Goal: Transaction & Acquisition: Purchase product/service

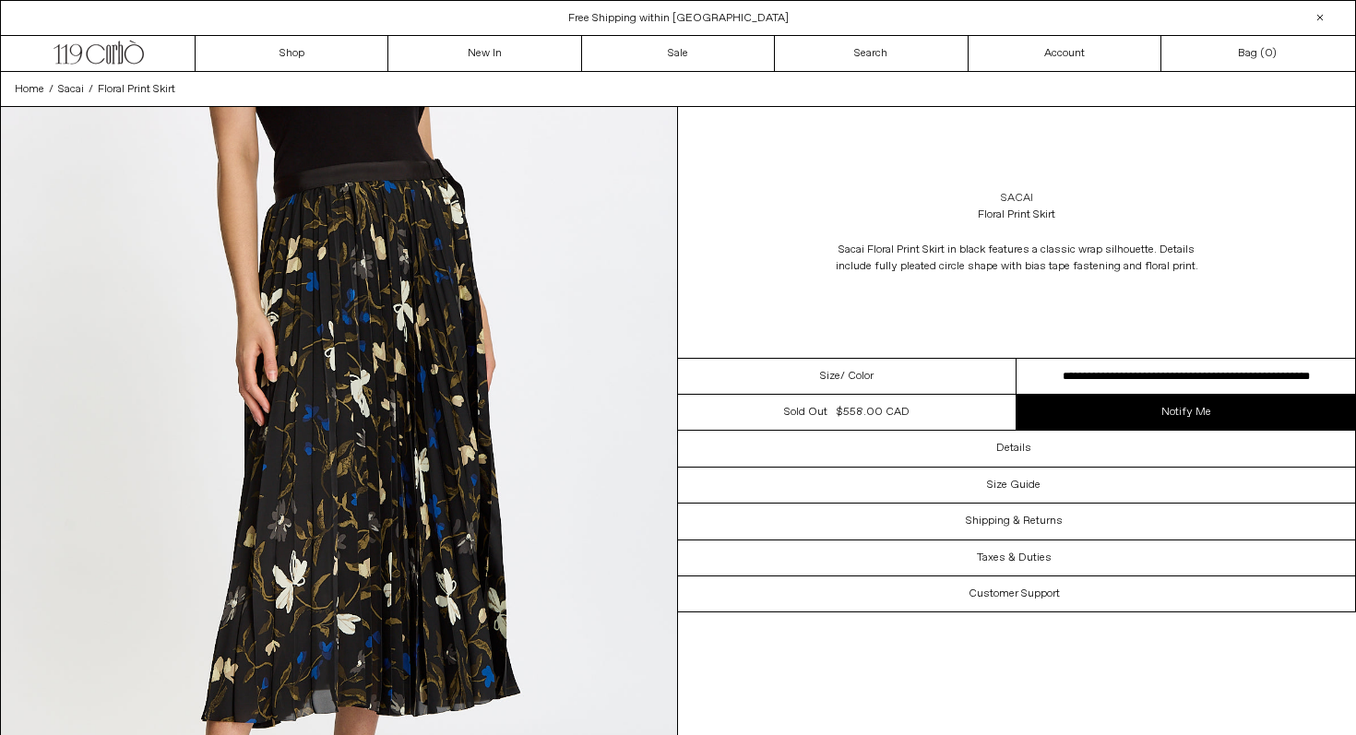
click at [1026, 197] on link "Sacai" at bounding box center [1017, 198] width 32 height 17
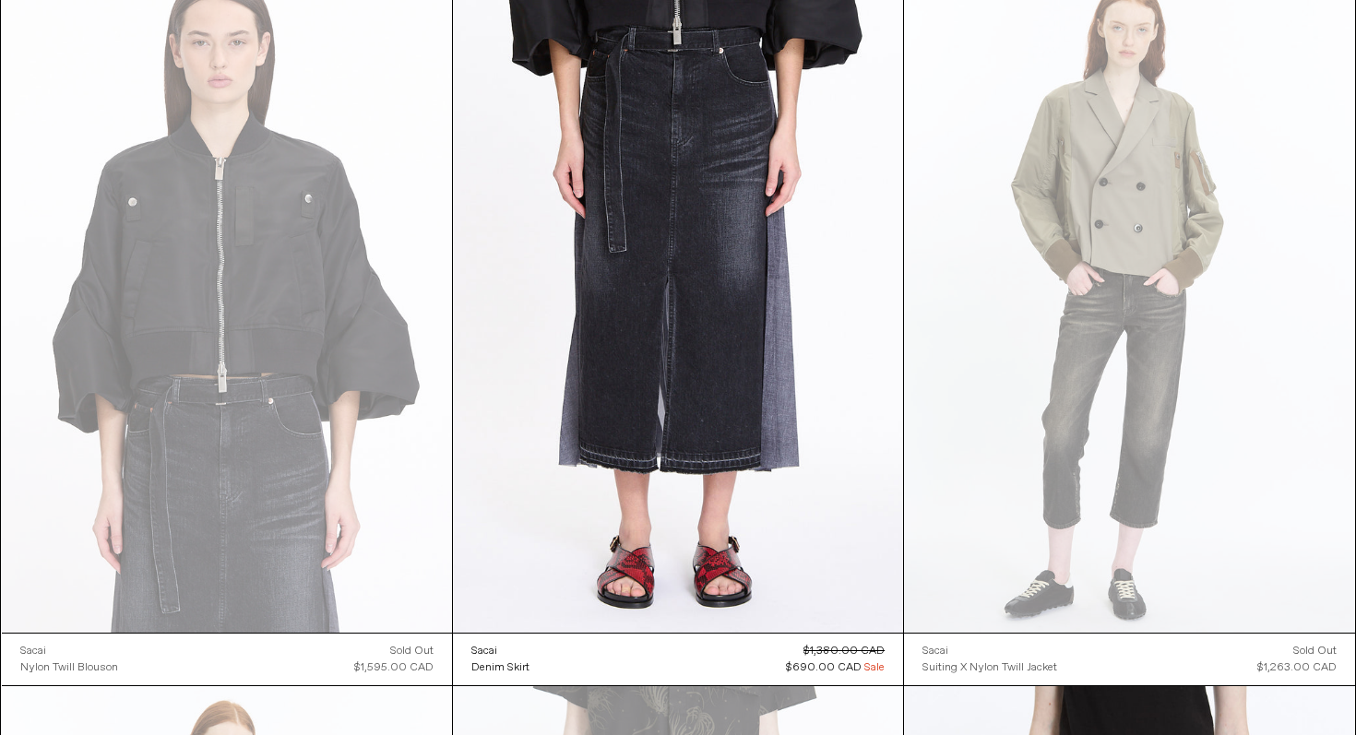
scroll to position [2341, 0]
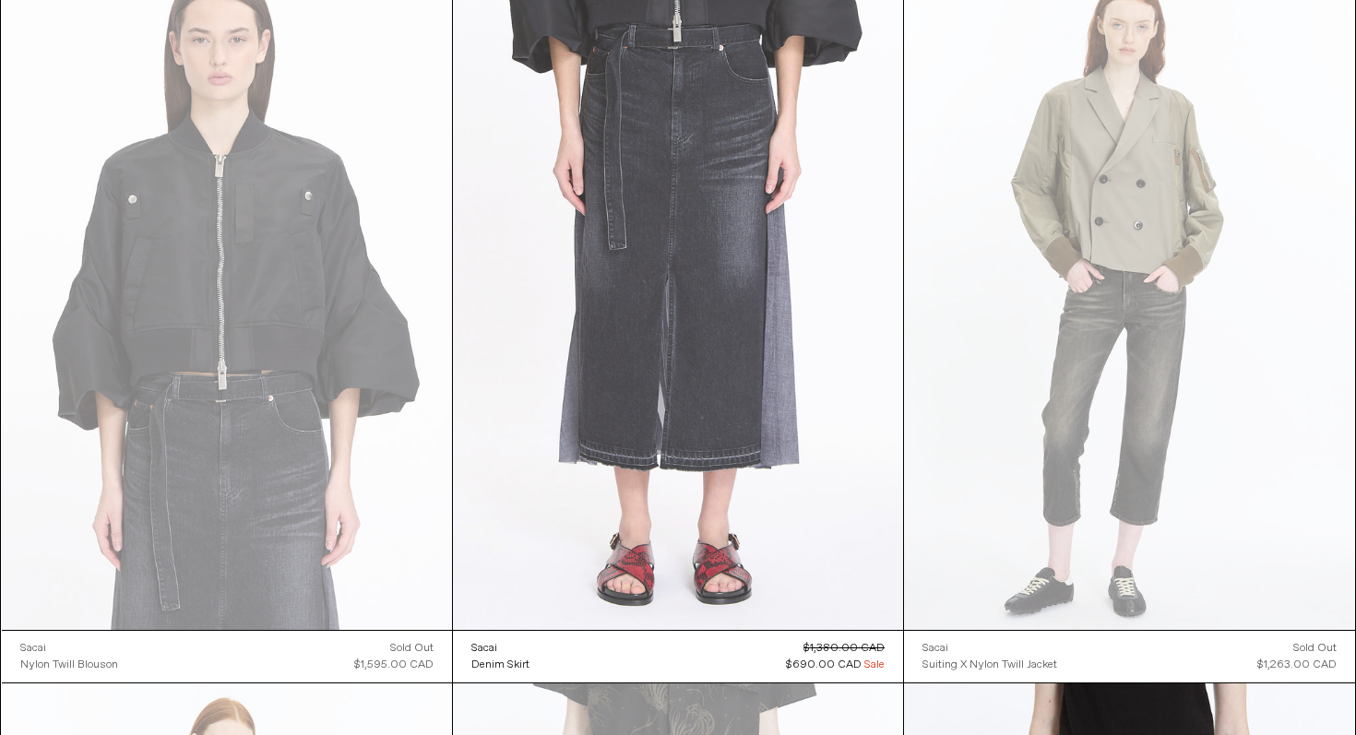
click at [799, 363] on at bounding box center [678, 292] width 450 height 675
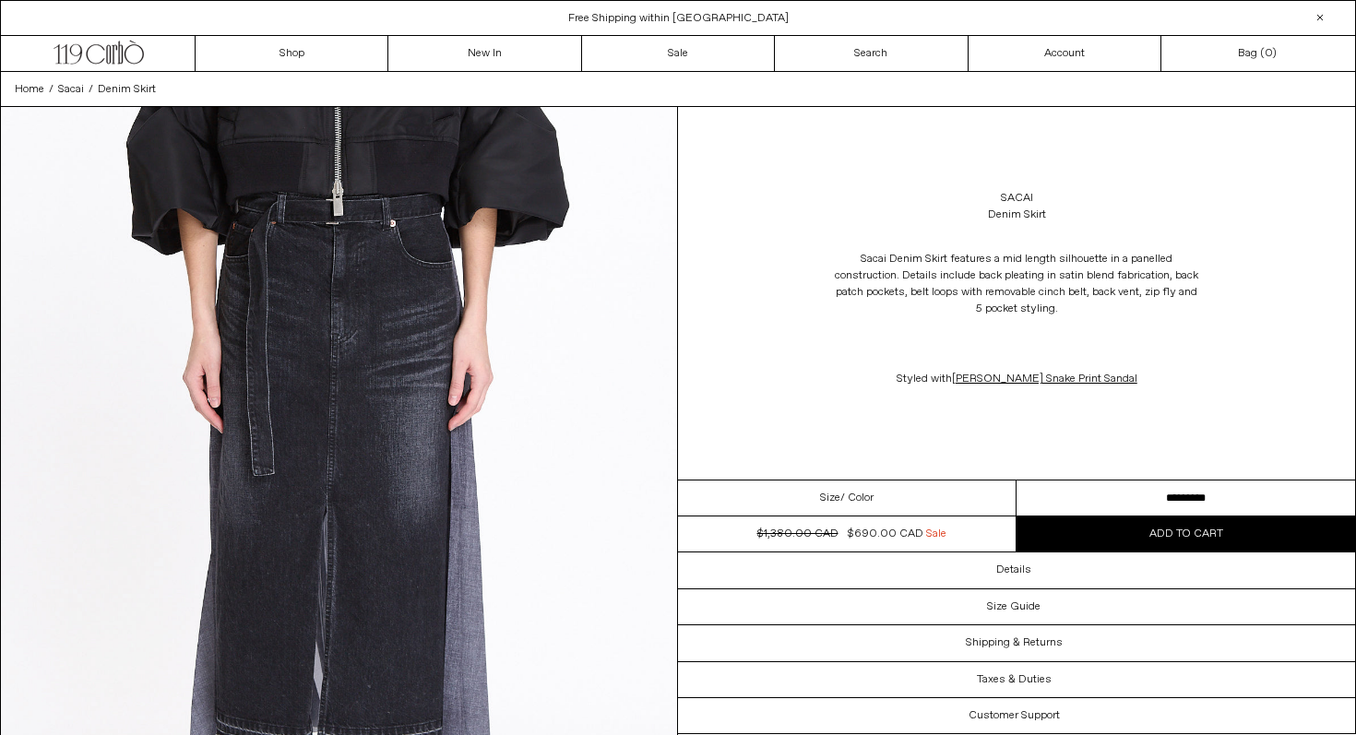
click at [1084, 479] on div "Sacai Denim Skirt Sacai Denim Skirt features a mid length silhouette in a panel…" at bounding box center [1017, 420] width 678 height 627
click at [1084, 489] on select "********* ********* *********" at bounding box center [1186, 499] width 339 height 36
click at [132, 46] on icon ".cls-1, .cls-2 { fill: #231f20; stroke: #231f20; stroke-miterlimit: 10; stroke-…" at bounding box center [99, 50] width 90 height 27
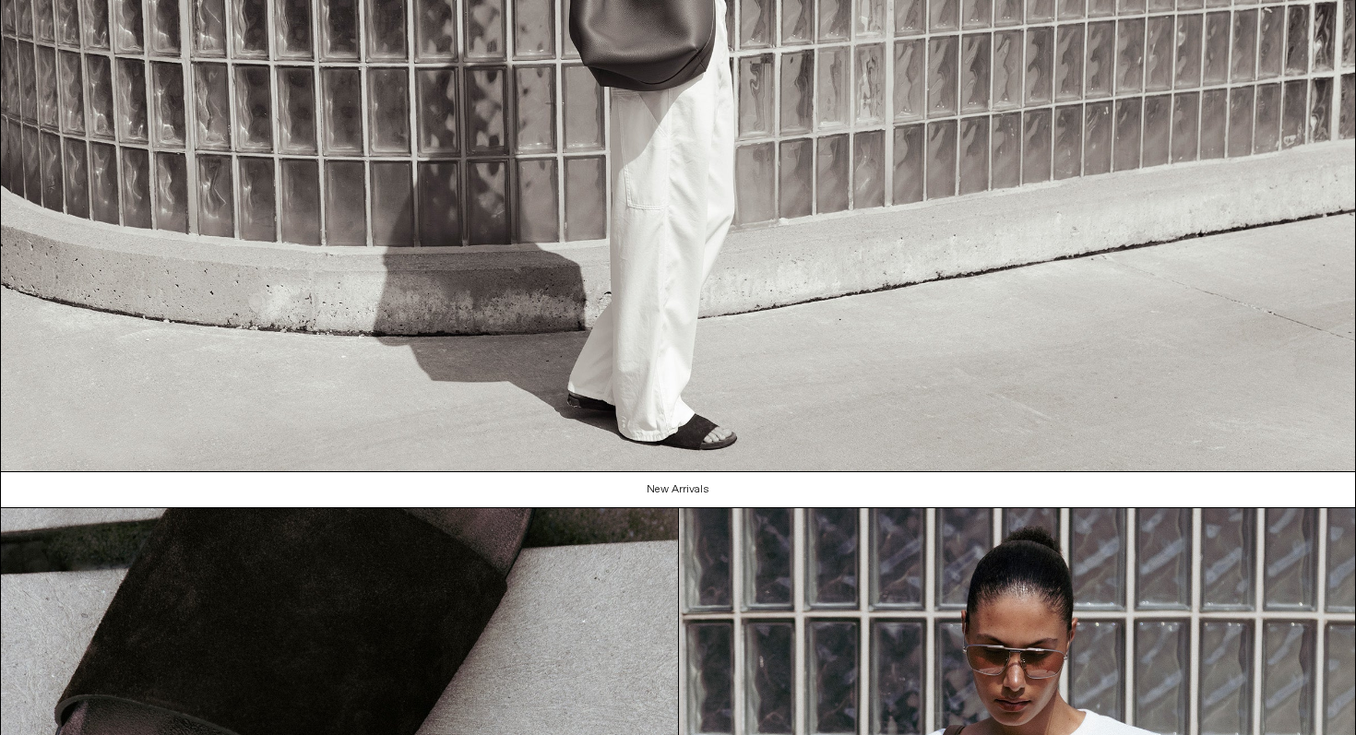
scroll to position [2097, 0]
